Goal: Task Accomplishment & Management: Manage account settings

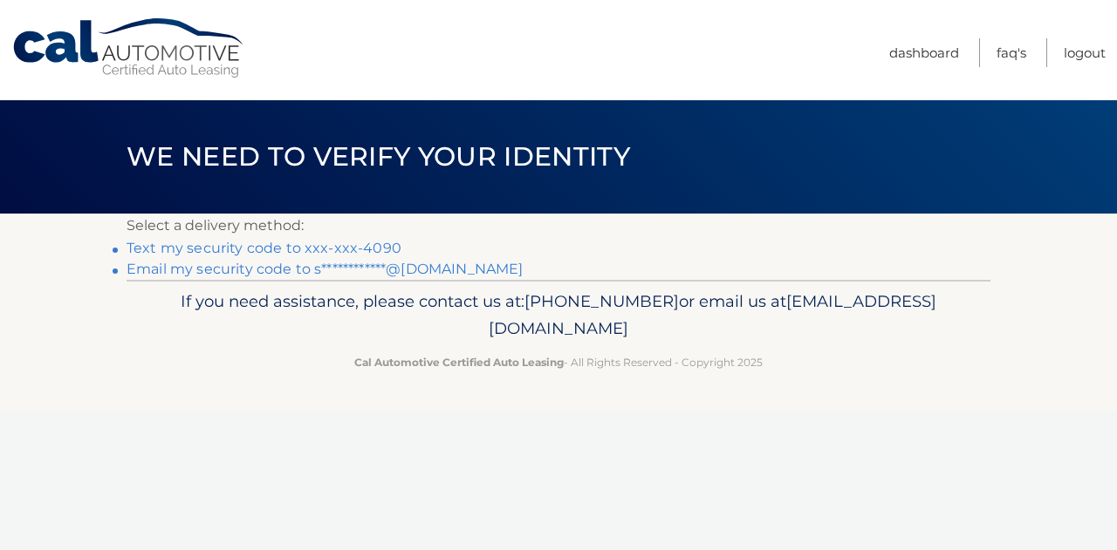
click at [340, 247] on link "Text my security code to xxx-xxx-4090" at bounding box center [263, 248] width 275 height 17
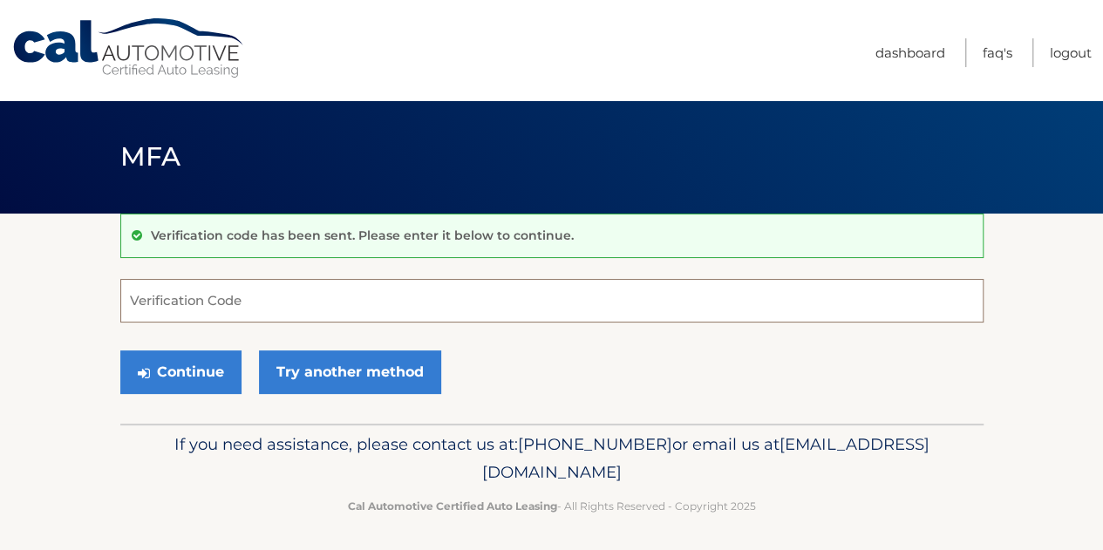
click at [323, 306] on input "Verification Code" at bounding box center [552, 301] width 864 height 44
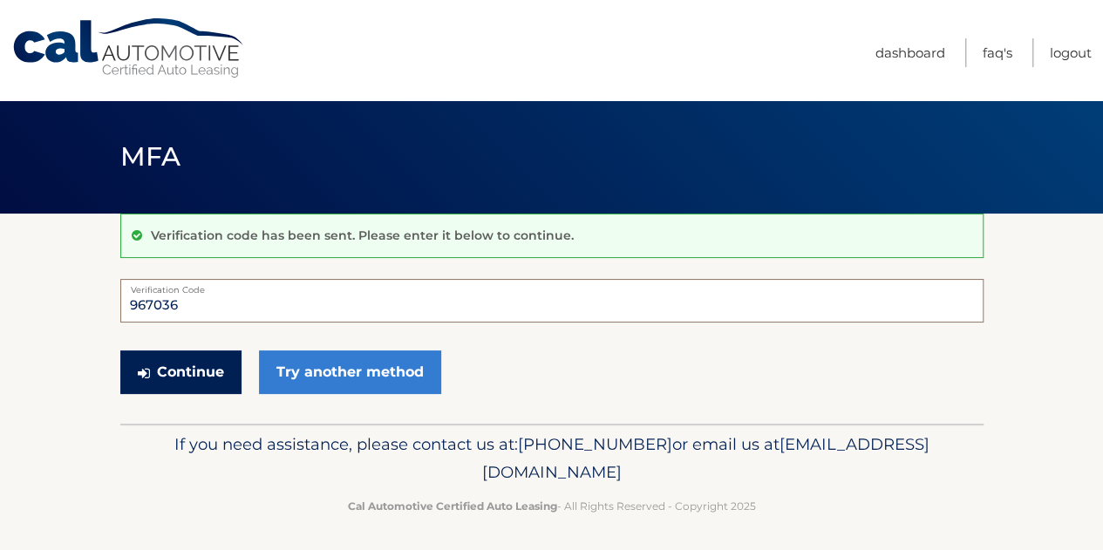
type input "967036"
click at [161, 379] on button "Continue" at bounding box center [180, 373] width 121 height 44
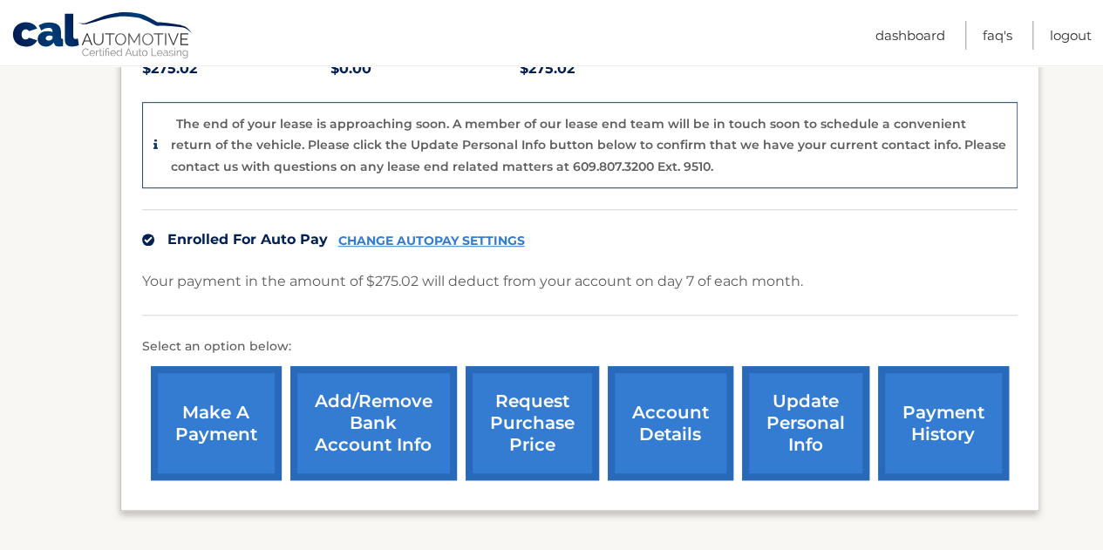
scroll to position [284, 0]
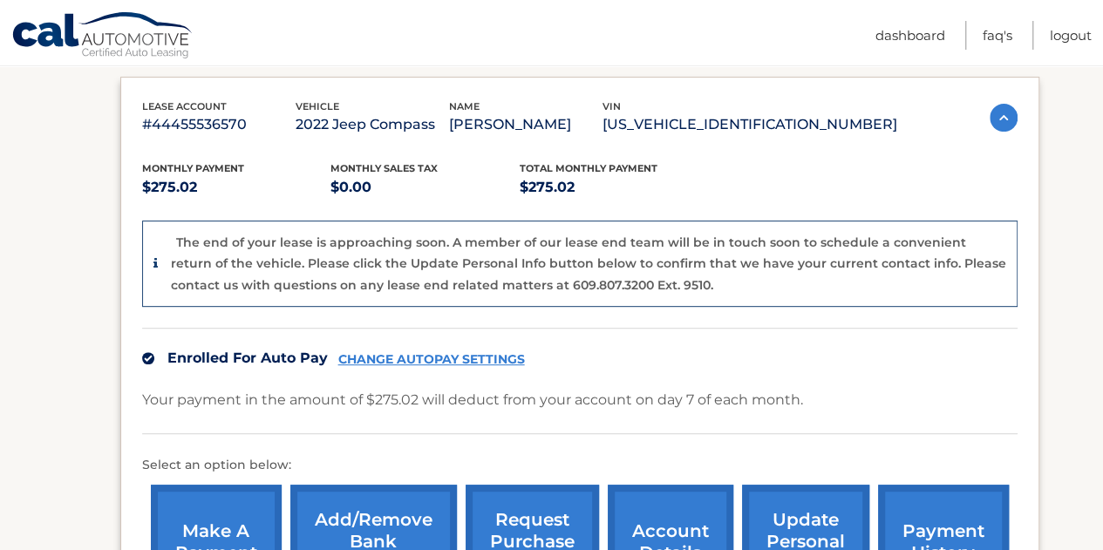
click at [421, 359] on link "CHANGE AUTOPAY SETTINGS" at bounding box center [431, 359] width 187 height 15
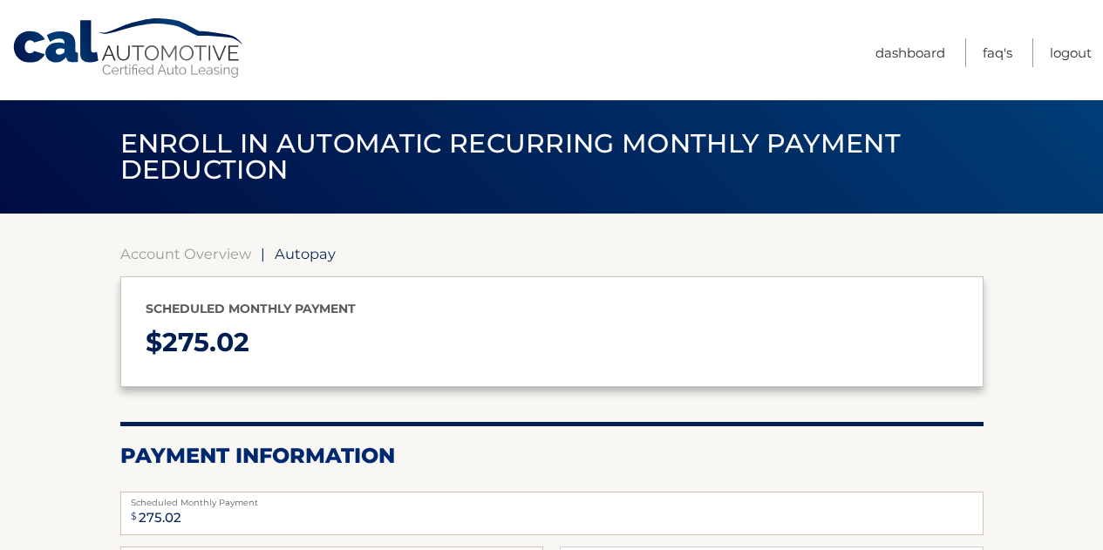
select select "ZTA2MjdhNzgtOTAwYi00YTlkLWI5YWEtMGJjYTUxOWIxNDc3"
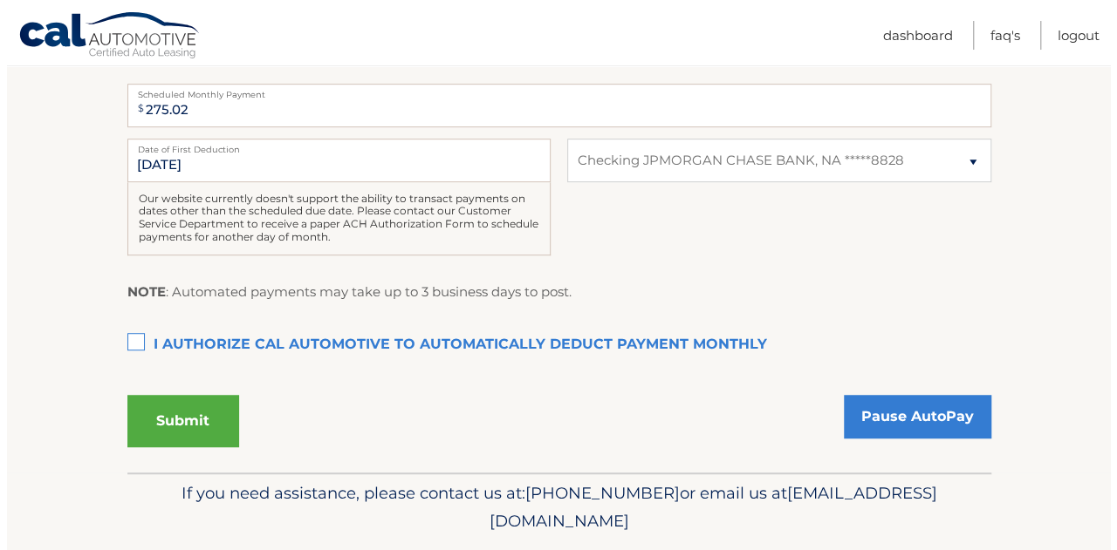
scroll to position [436, 0]
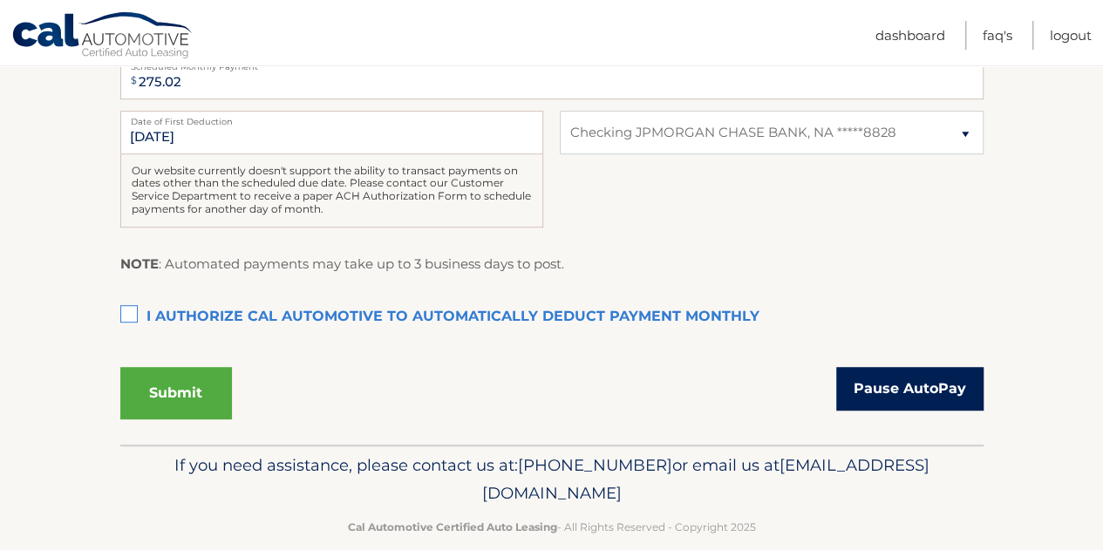
click at [946, 393] on link "Pause AutoPay" at bounding box center [910, 389] width 147 height 44
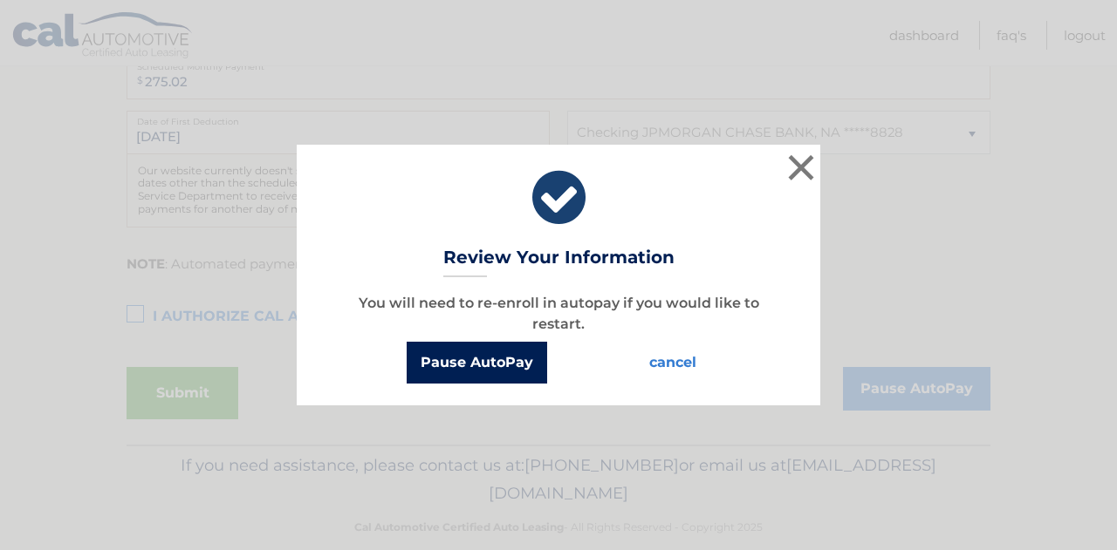
click at [484, 367] on button "Pause AutoPay" at bounding box center [476, 363] width 140 height 42
click at [490, 360] on button "Pause AutoPay" at bounding box center [476, 363] width 140 height 42
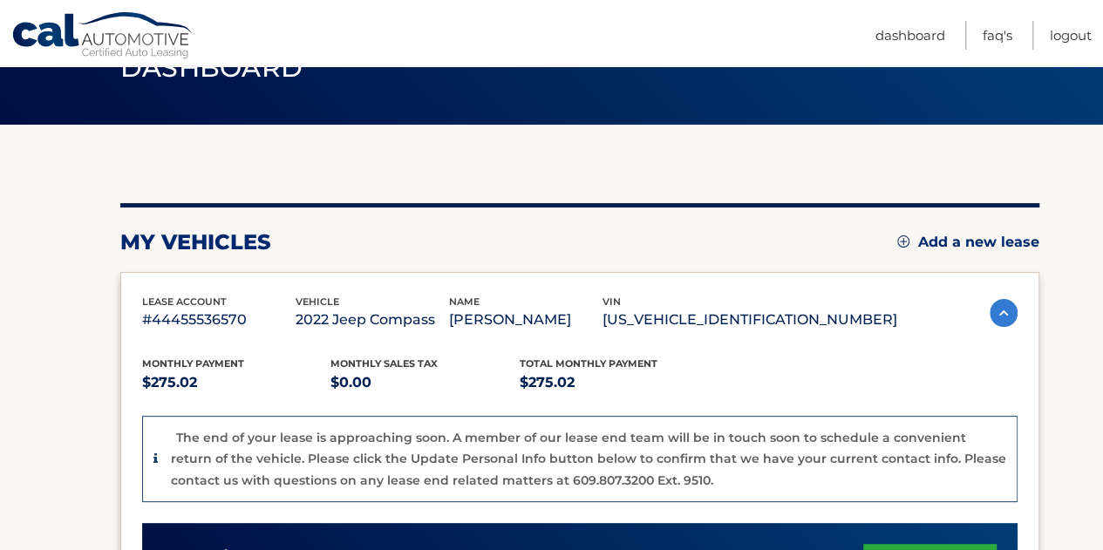
scroll to position [89, 0]
click at [1050, 42] on link "Logout" at bounding box center [1071, 35] width 42 height 29
